Goal: Transaction & Acquisition: Purchase product/service

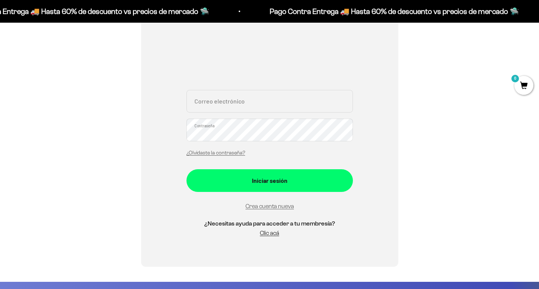
scroll to position [151, 0]
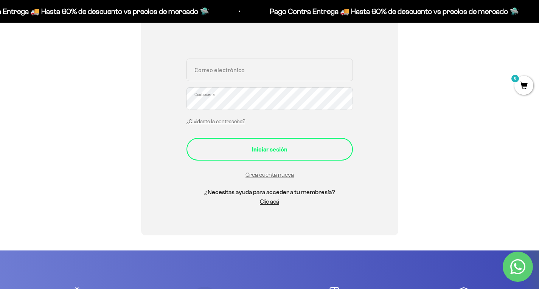
type input "[EMAIL_ADDRESS][DOMAIN_NAME]"
click at [274, 146] on div "Iniciar sesión" at bounding box center [270, 149] width 136 height 10
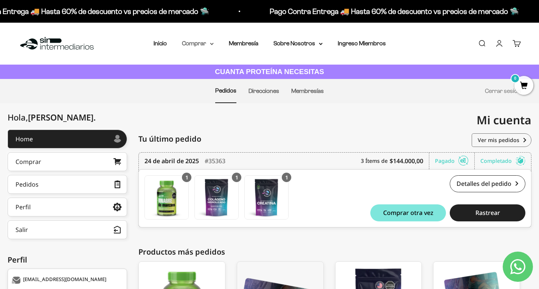
click at [213, 43] on icon at bounding box center [211, 44] width 3 height 2
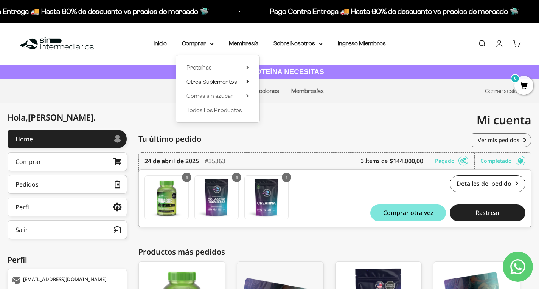
click at [210, 84] on span "Otros Suplementos" at bounding box center [211, 82] width 51 height 6
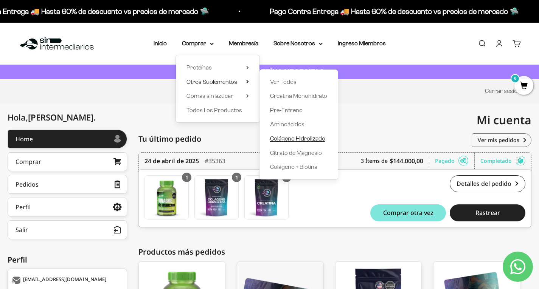
click at [298, 137] on span "Colágeno Hidrolizado" at bounding box center [297, 138] width 55 height 6
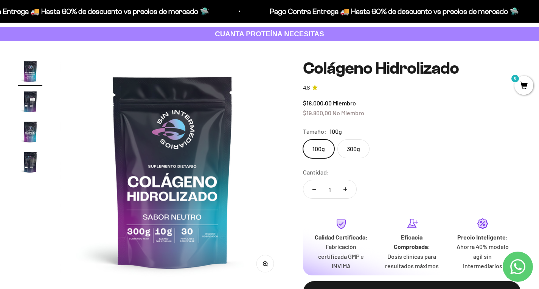
scroll to position [76, 0]
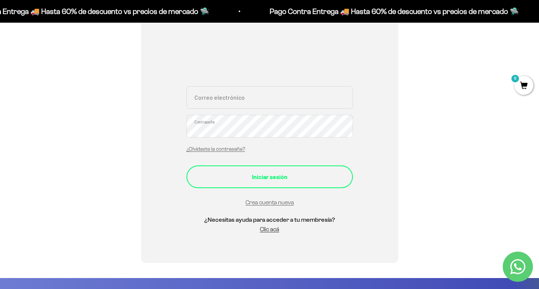
scroll to position [151, 0]
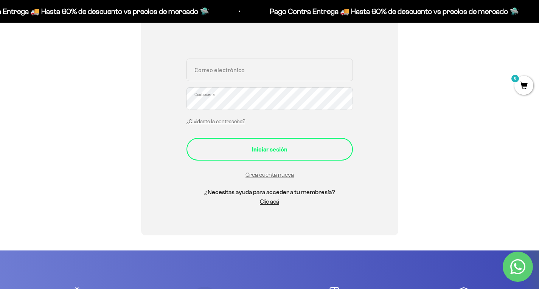
type input "[EMAIL_ADDRESS][DOMAIN_NAME]"
click at [274, 152] on div "Iniciar sesión" at bounding box center [270, 149] width 136 height 10
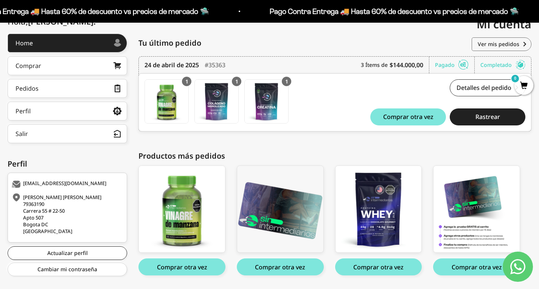
scroll to position [113, 0]
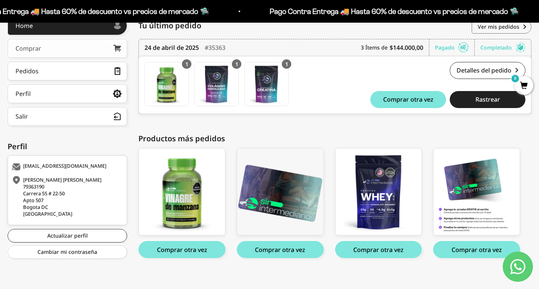
click at [85, 52] on link "Comprar" at bounding box center [67, 48] width 119 height 19
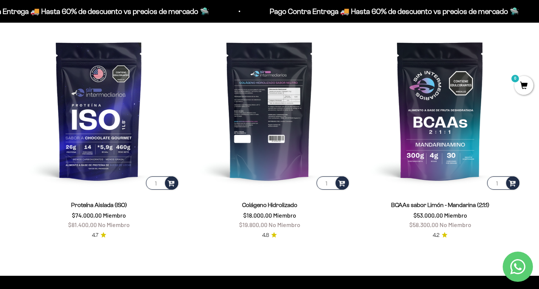
scroll to position [528, 0]
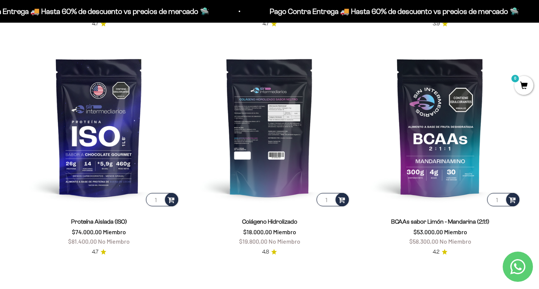
click at [263, 113] on img at bounding box center [269, 127] width 161 height 161
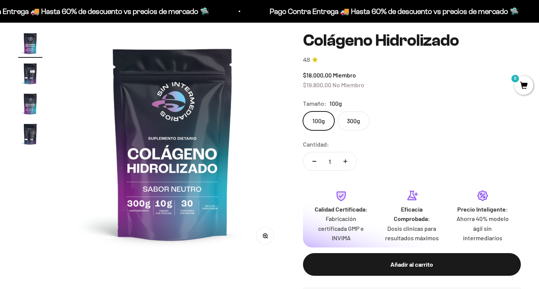
scroll to position [113, 0]
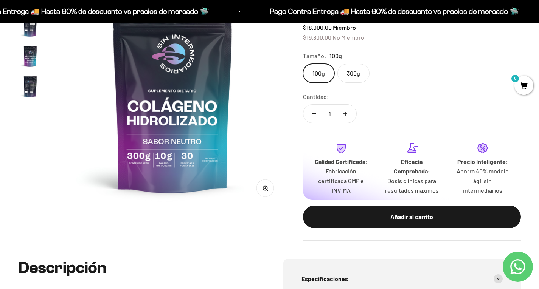
click at [354, 74] on label "300g" at bounding box center [353, 73] width 32 height 19
click at [303, 64] on input "300g" at bounding box center [303, 64] width 0 height 0
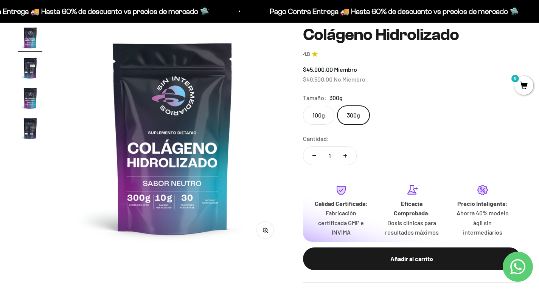
scroll to position [151, 0]
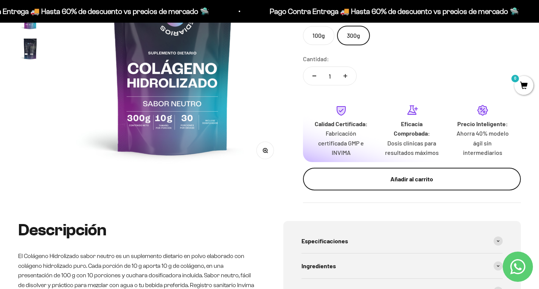
click at [403, 180] on div "Añadir al carrito" at bounding box center [412, 179] width 188 height 10
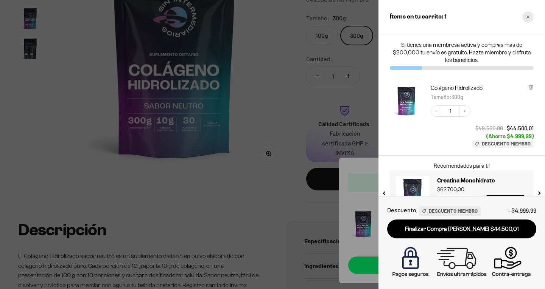
click at [526, 16] on icon "Close cart" at bounding box center [527, 17] width 3 height 3
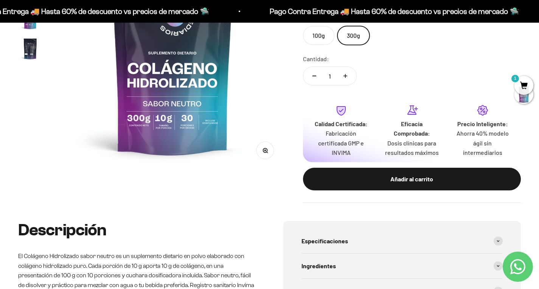
scroll to position [0, 0]
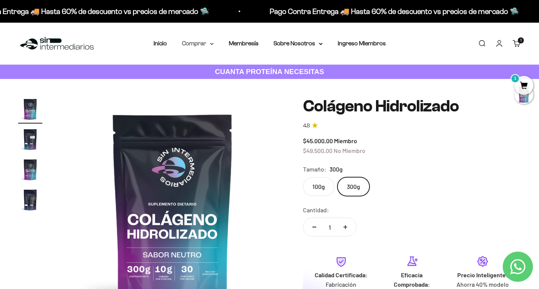
click at [195, 42] on summary "Comprar" at bounding box center [198, 44] width 32 height 10
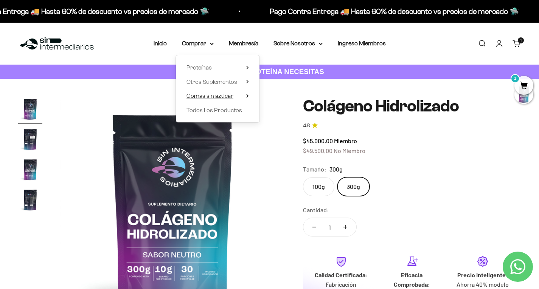
click at [222, 96] on span "Gomas sin azúcar" at bounding box center [209, 96] width 47 height 6
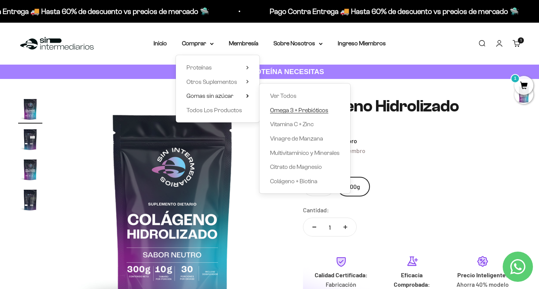
click at [287, 108] on span "Omega 3 + Prebióticos" at bounding box center [299, 110] width 58 height 6
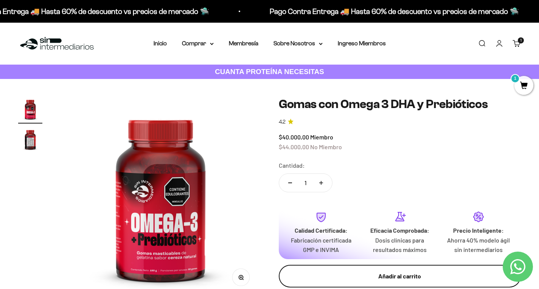
click at [399, 275] on div "Añadir al carrito" at bounding box center [400, 277] width 212 height 10
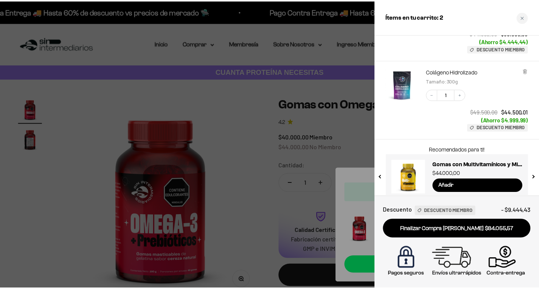
scroll to position [102, 0]
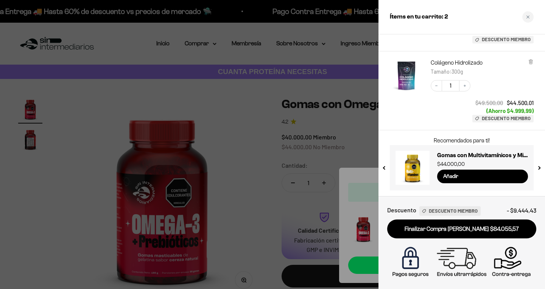
click at [247, 108] on div at bounding box center [272, 144] width 545 height 289
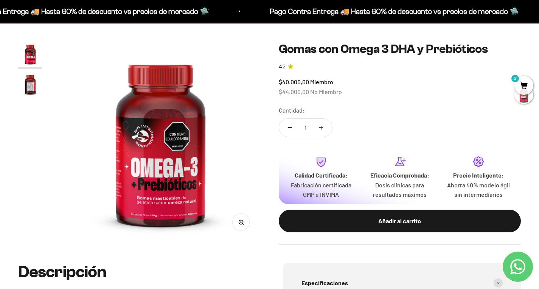
scroll to position [0, 0]
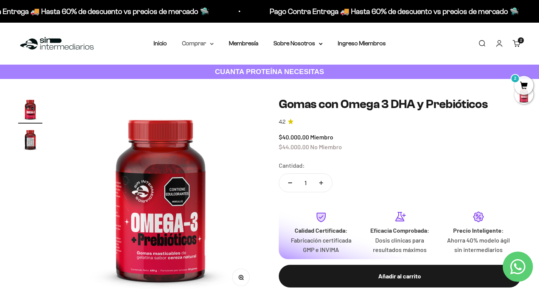
click at [205, 45] on summary "Comprar" at bounding box center [198, 44] width 32 height 10
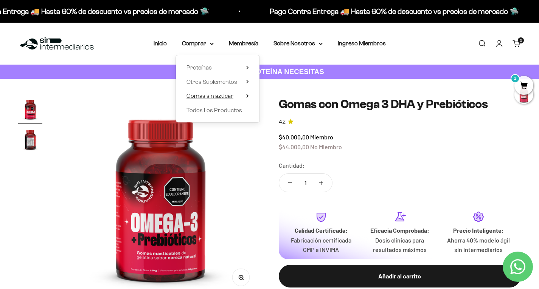
click at [228, 97] on span "Gomas sin azúcar" at bounding box center [209, 96] width 47 height 6
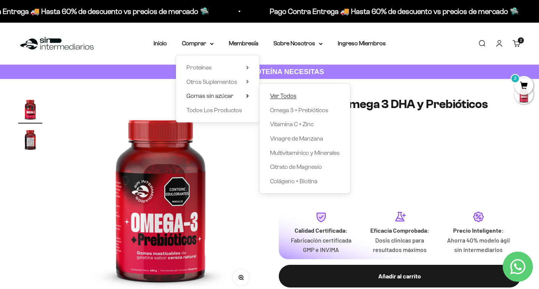
click at [284, 98] on span "Ver Todos" at bounding box center [283, 96] width 26 height 6
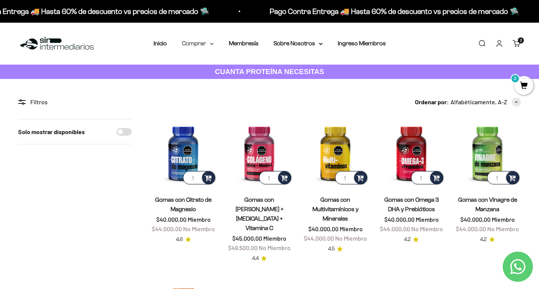
click at [199, 44] on summary "Comprar" at bounding box center [198, 44] width 32 height 10
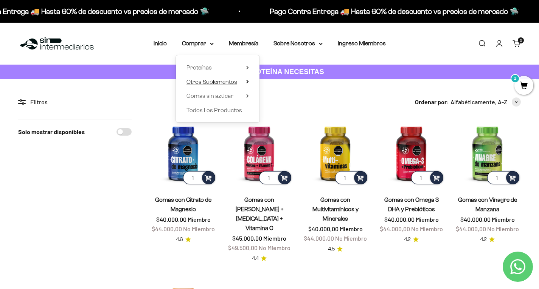
click at [208, 82] on span "Otros Suplementos" at bounding box center [211, 82] width 51 height 6
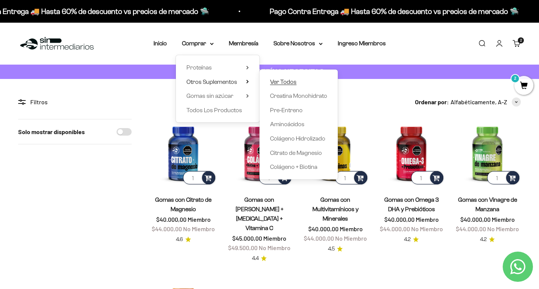
click at [282, 81] on span "Ver Todos" at bounding box center [283, 82] width 26 height 6
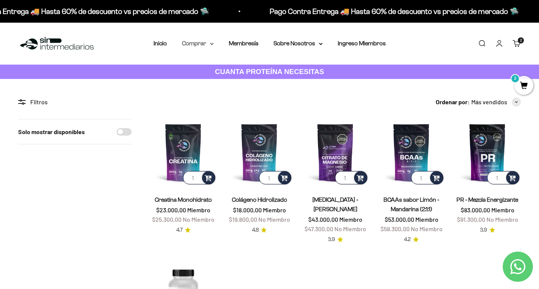
click at [204, 44] on summary "Comprar" at bounding box center [198, 44] width 32 height 10
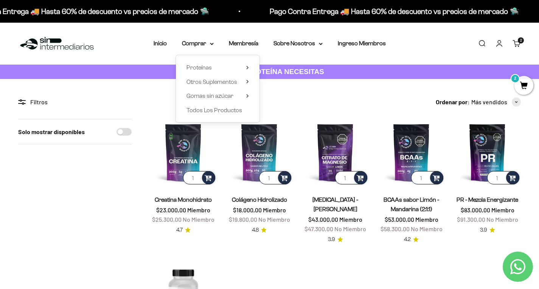
click at [374, 92] on section "Filtros Ordenar por Características Más vendidos Alfabéticamente, A-Z Alfabétic…" at bounding box center [269, 251] width 539 height 344
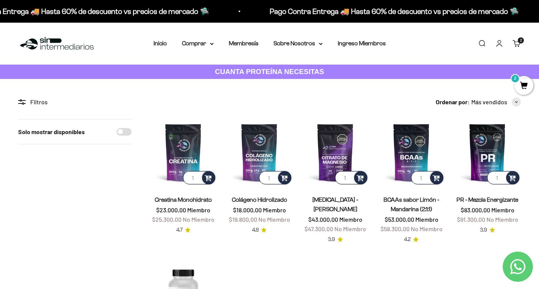
click at [524, 84] on span "2" at bounding box center [523, 85] width 19 height 19
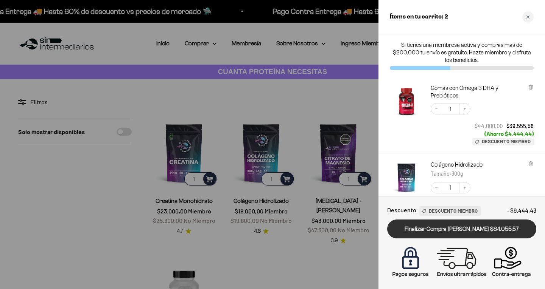
click at [471, 228] on link "Finalizar Compra [PERSON_NAME] $84.055,57" at bounding box center [461, 229] width 149 height 19
